Goal: Transaction & Acquisition: Book appointment/travel/reservation

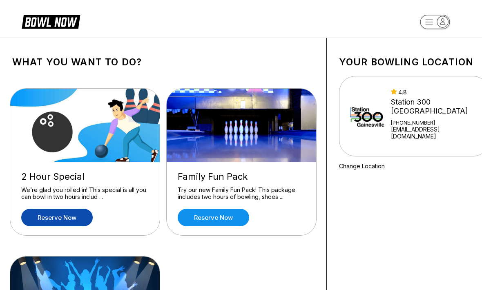
click at [70, 217] on link "Reserve now" at bounding box center [57, 218] width 72 height 18
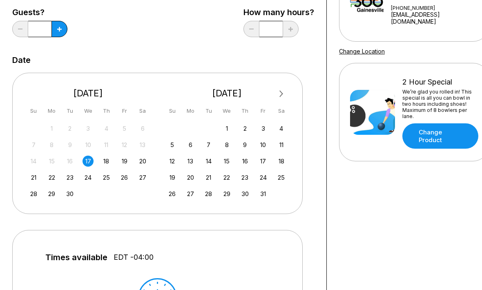
scroll to position [114, 0]
click at [146, 158] on div "20" at bounding box center [142, 161] width 11 height 11
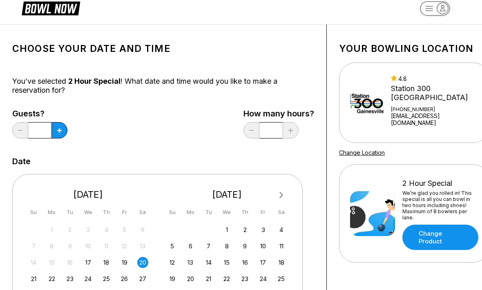
scroll to position [13, 0]
click at [67, 132] on button at bounding box center [59, 131] width 16 height 16
click at [63, 133] on button at bounding box center [59, 130] width 16 height 16
click at [63, 132] on button at bounding box center [59, 130] width 16 height 16
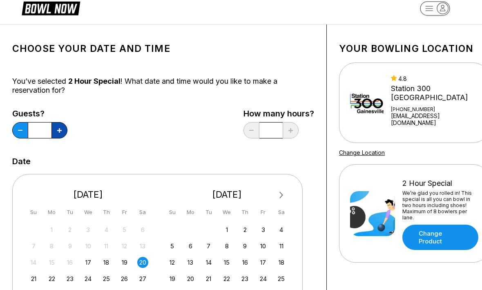
click at [66, 130] on button at bounding box center [59, 130] width 16 height 16
click at [69, 133] on div "Guests? * How many hours? *" at bounding box center [163, 126] width 302 height 34
click at [66, 129] on button at bounding box center [59, 130] width 16 height 16
click at [69, 132] on div "Guests? * How many hours? *" at bounding box center [163, 126] width 302 height 34
click at [67, 130] on button at bounding box center [59, 130] width 16 height 16
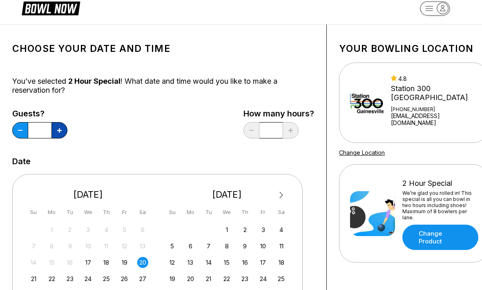
click at [67, 132] on div "Guests? * How many hours? *" at bounding box center [163, 126] width 302 height 34
click at [67, 129] on button at bounding box center [59, 130] width 16 height 16
click at [65, 130] on button at bounding box center [59, 130] width 16 height 16
type input "**"
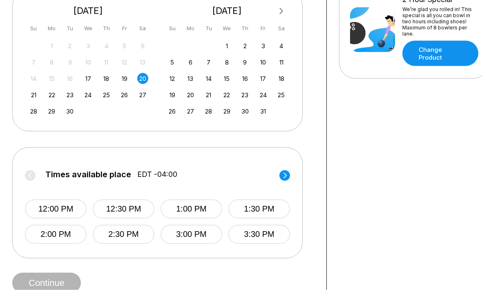
scroll to position [198, 0]
click at [63, 207] on button "12:00 PM" at bounding box center [56, 208] width 62 height 19
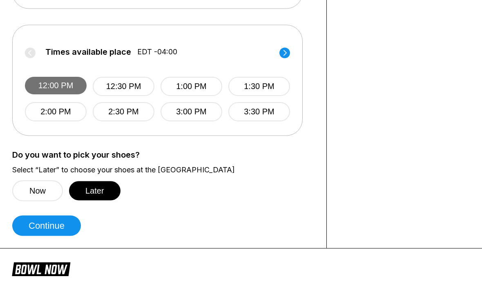
scroll to position [320, 0]
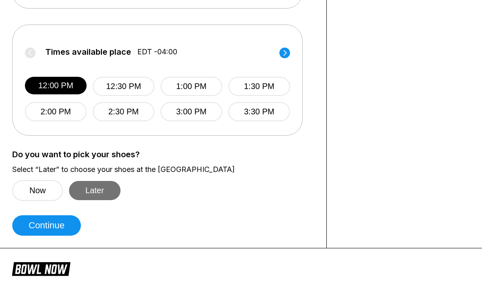
click at [103, 190] on button "Later" at bounding box center [94, 190] width 51 height 19
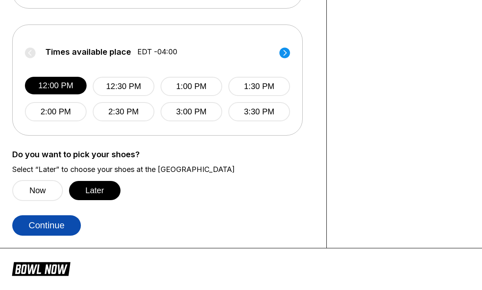
click at [67, 226] on button "Continue" at bounding box center [46, 225] width 69 height 20
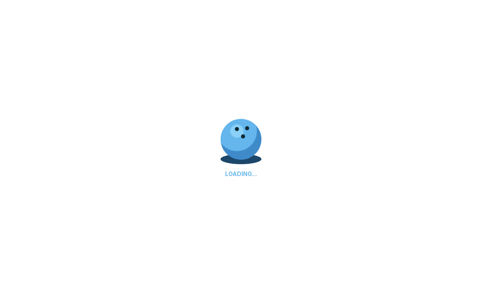
select select "**"
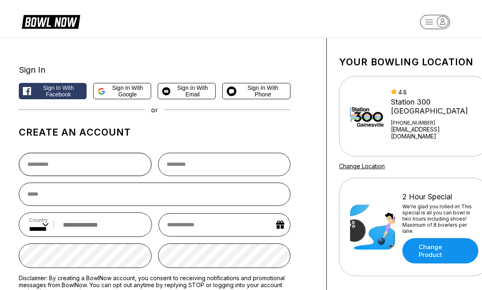
click at [107, 159] on input "text" at bounding box center [85, 164] width 133 height 23
type input "*****"
click at [216, 161] on input "text" at bounding box center [224, 164] width 133 height 23
type input "******"
click at [97, 192] on input "email" at bounding box center [155, 194] width 272 height 23
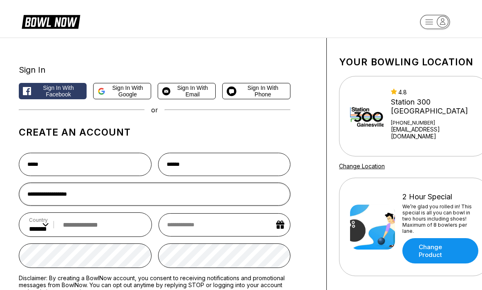
type input "**********"
click at [119, 228] on input "tel" at bounding box center [100, 224] width 83 height 15
type input "**********"
click at [238, 227] on input "text" at bounding box center [225, 224] width 132 height 23
select select "*"
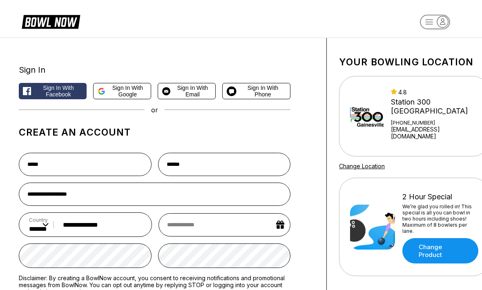
select select "****"
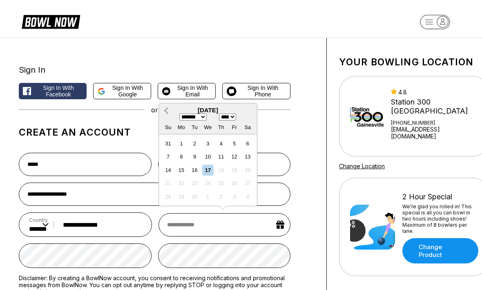
click at [167, 111] on span "Previous Month" at bounding box center [167, 110] width 0 height 9
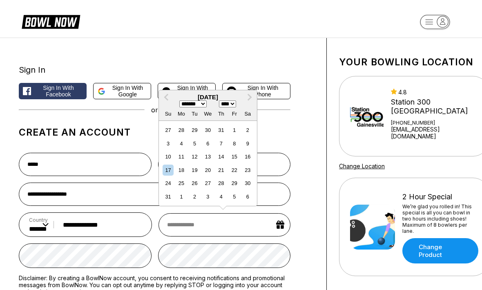
click at [168, 107] on div "******* ******** ***** ***** *** **** **** ****** ********* ******* ******** **…" at bounding box center [208, 104] width 98 height 7
click at [164, 100] on button "Previous Month" at bounding box center [166, 97] width 13 height 13
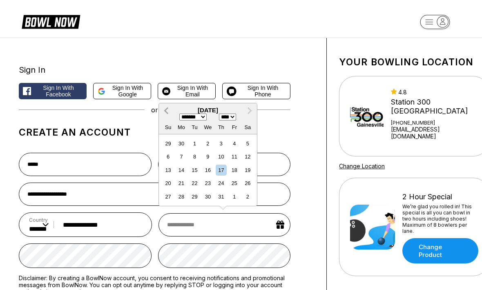
click at [167, 112] on span "Previous Month" at bounding box center [167, 110] width 0 height 9
select select "*"
click at [249, 189] on div "24" at bounding box center [247, 183] width 11 height 11
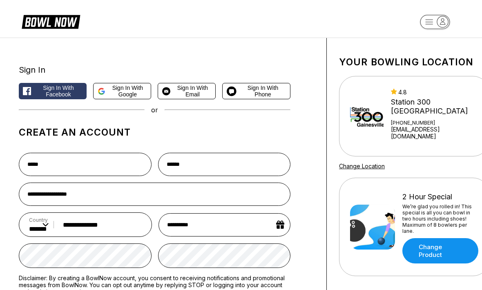
type input "**********"
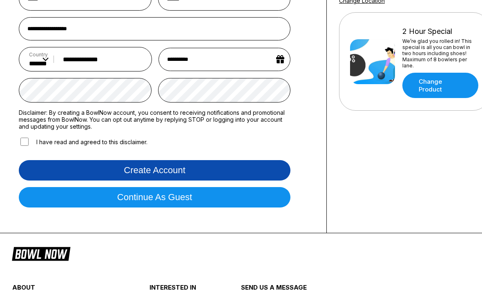
click at [209, 175] on button "Create account" at bounding box center [155, 170] width 272 height 20
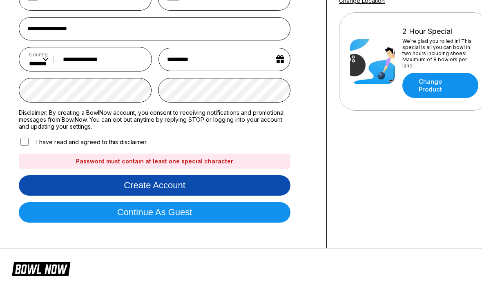
click at [215, 189] on button "Create account" at bounding box center [155, 185] width 272 height 20
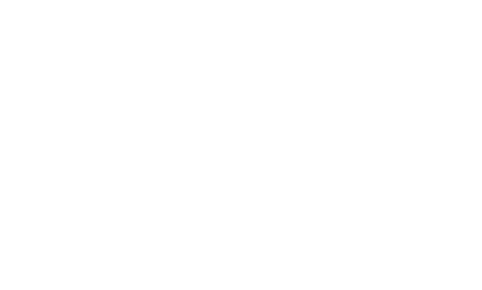
scroll to position [0, 0]
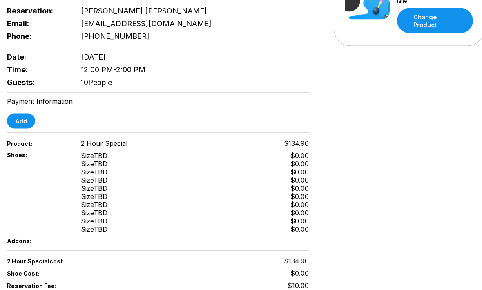
scroll to position [230, 5]
click at [32, 118] on button "Add" at bounding box center [21, 120] width 28 height 15
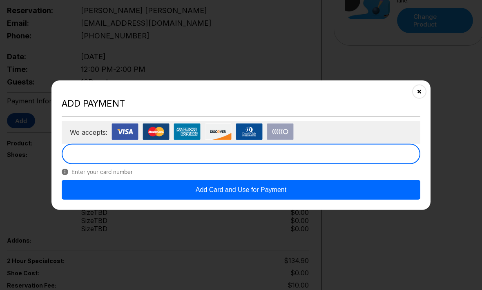
scroll to position [230, 5]
click at [305, 185] on button "Add Card and Use for Payment" at bounding box center [241, 190] width 359 height 20
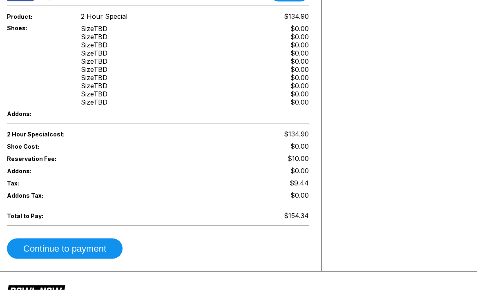
scroll to position [359, 5]
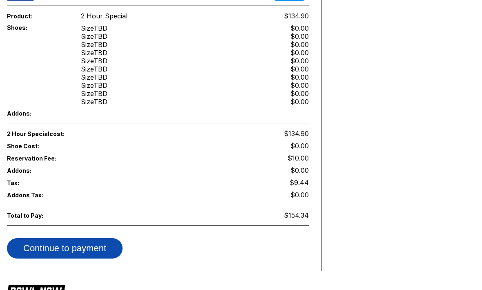
click at [112, 251] on button "Continue to payment" at bounding box center [65, 248] width 116 height 20
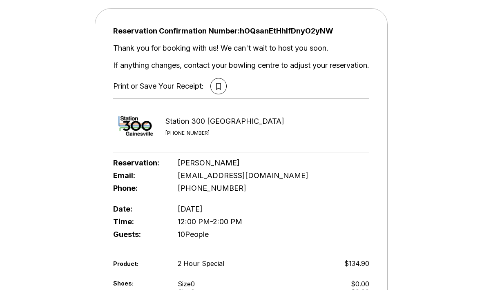
scroll to position [44, 0]
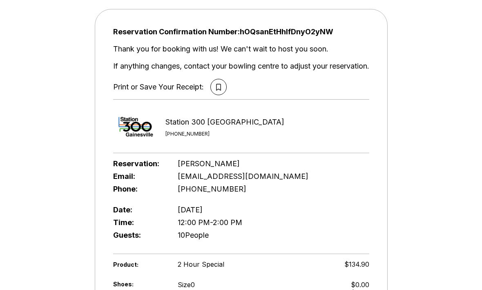
click at [188, 89] on div "Print or Save Your Receipt:" at bounding box center [158, 87] width 91 height 9
click at [224, 89] on button at bounding box center [218, 87] width 16 height 16
